Goal: Task Accomplishment & Management: Complete application form

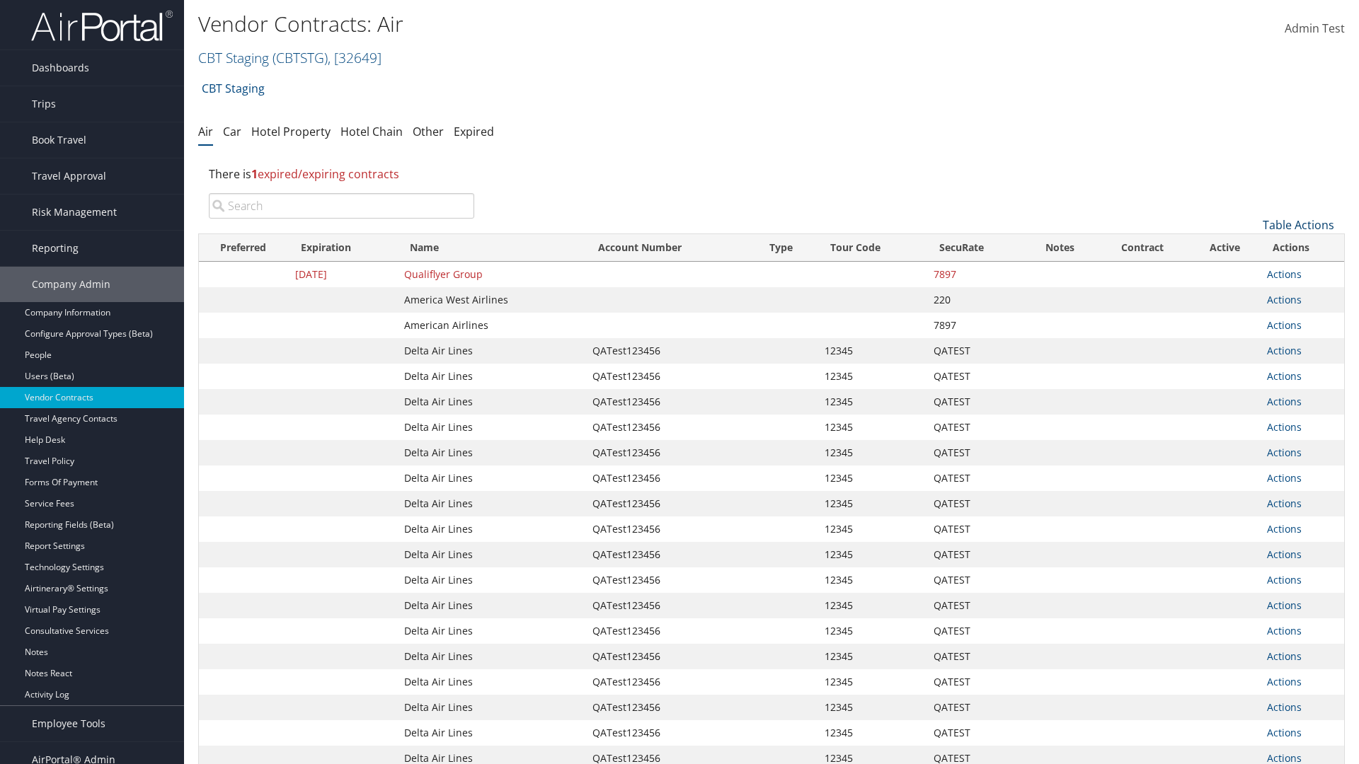
click at [1298, 225] on link "Table Actions" at bounding box center [1298, 225] width 71 height 16
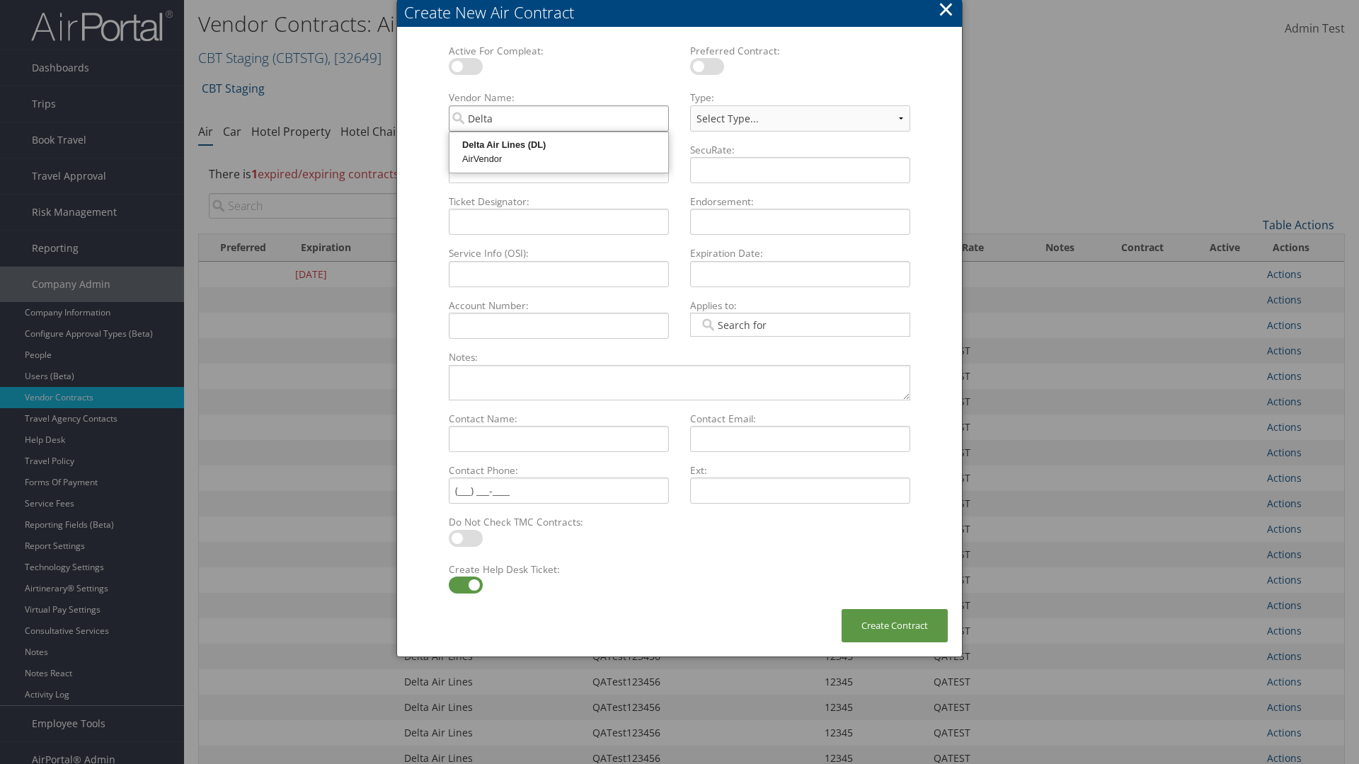
type input "Delta Air Lines"
select select "[object Object]"
type input "Delta Air Lines"
type input "QATest123456"
type input "12345"
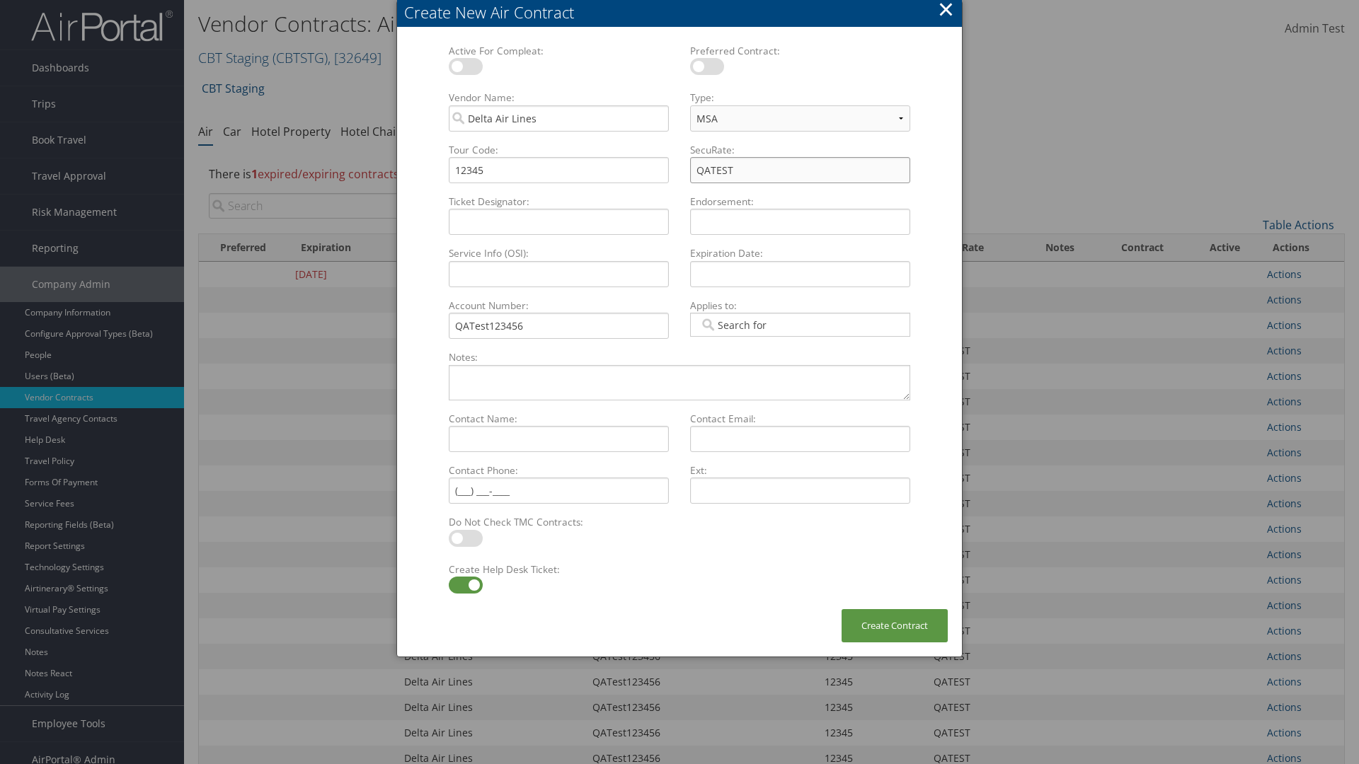
type input "QATEST"
click at [465, 585] on label at bounding box center [466, 585] width 34 height 17
click at [465, 585] on input "checkbox" at bounding box center [460, 587] width 9 height 9
checkbox input "false"
